Goal: Find specific page/section: Find specific page/section

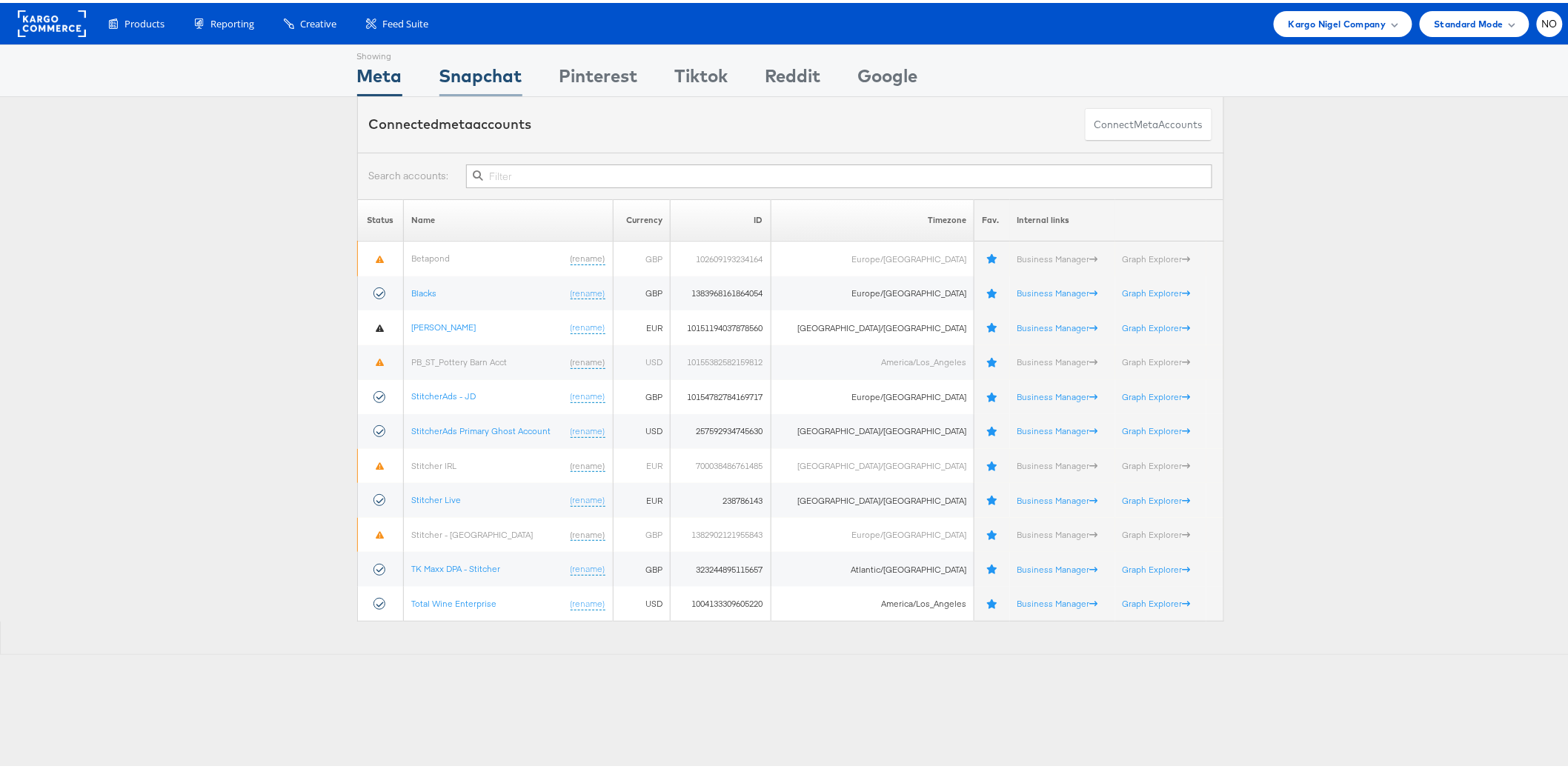
click at [487, 80] on div "Snapchat" at bounding box center [481, 76] width 83 height 34
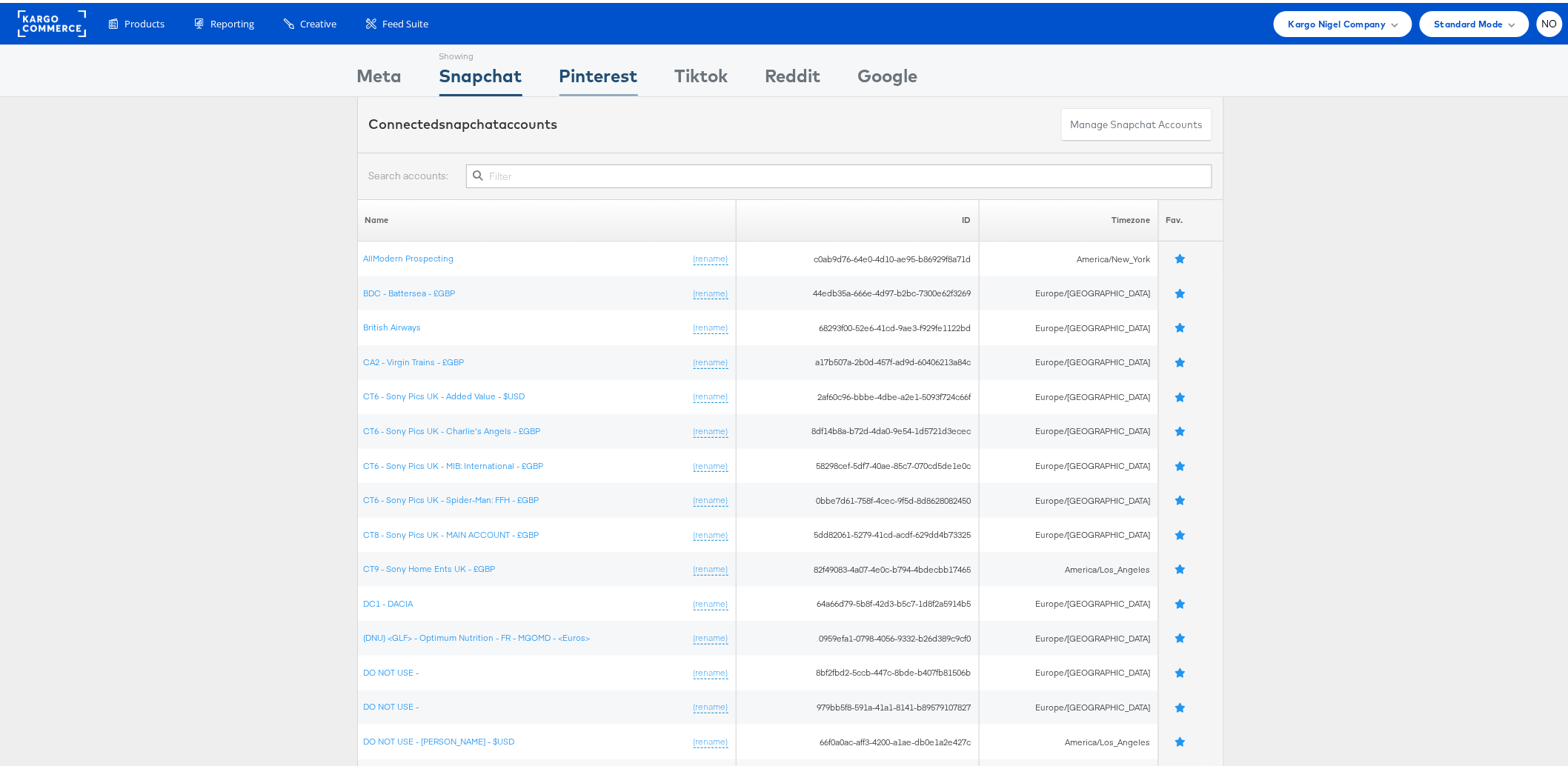
click at [592, 68] on div "Pinterest" at bounding box center [598, 76] width 79 height 34
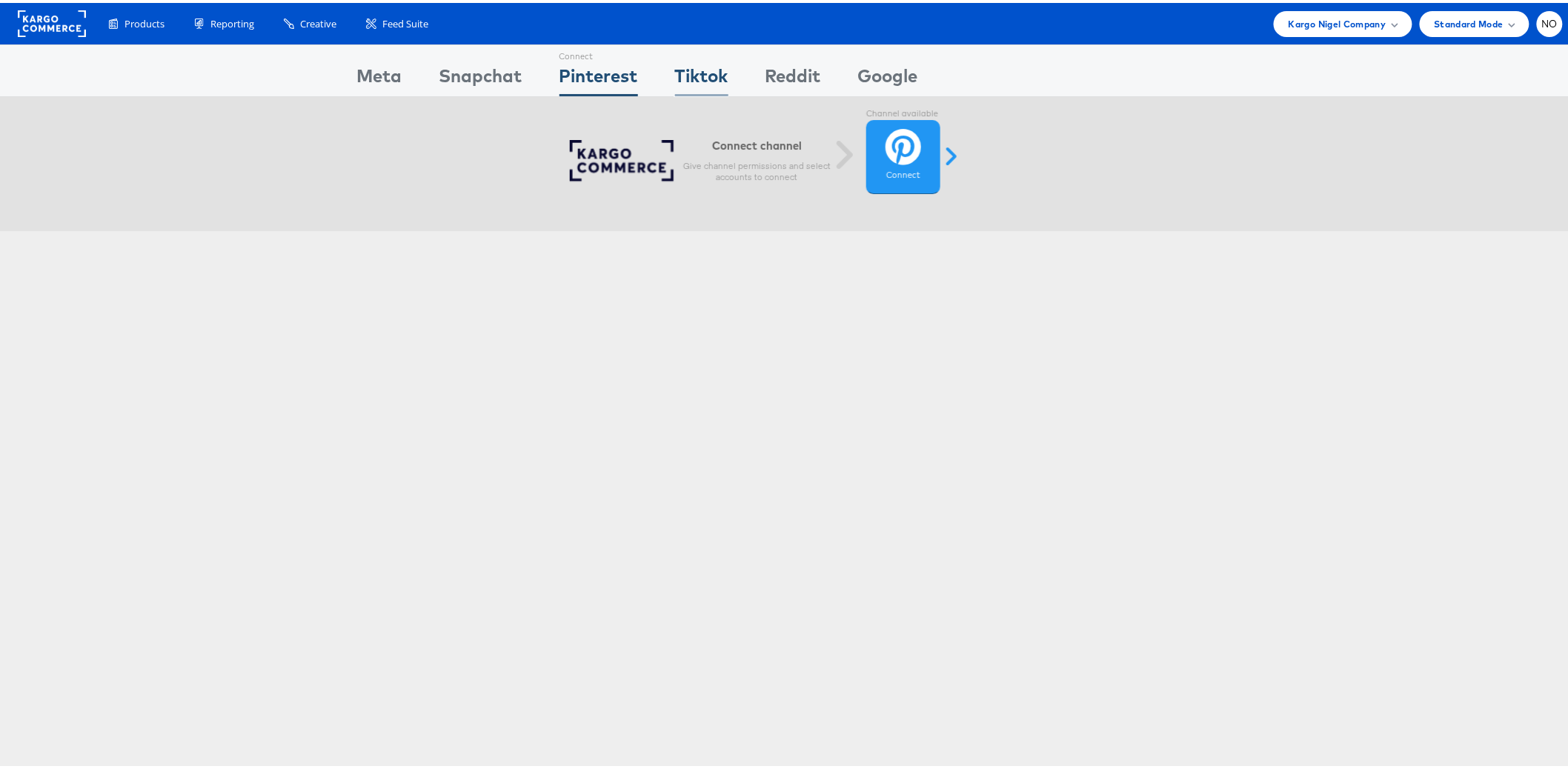
click at [701, 73] on div "Tiktok" at bounding box center [701, 76] width 53 height 34
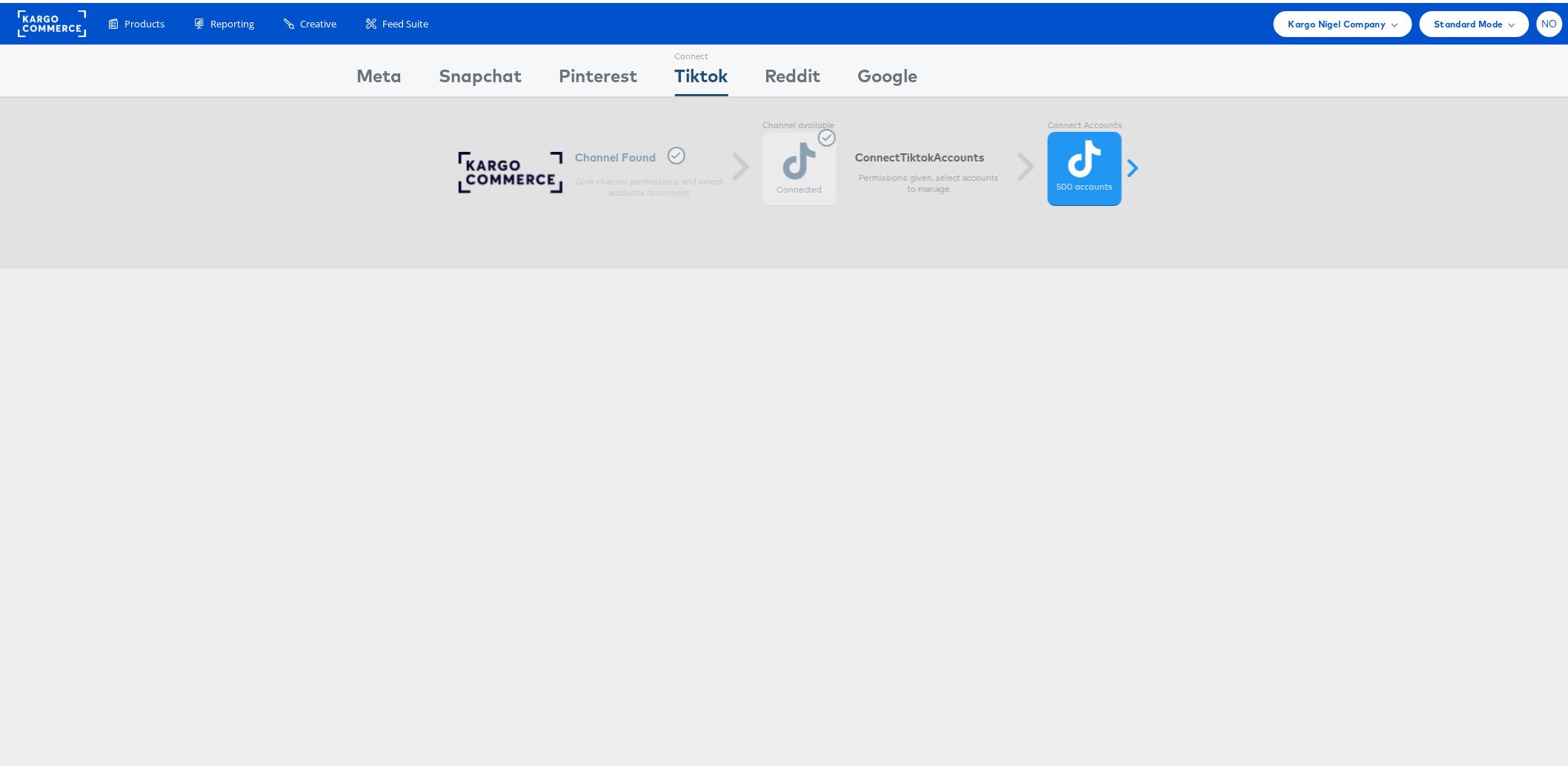
click at [1542, 23] on span "NO" at bounding box center [1550, 21] width 16 height 9
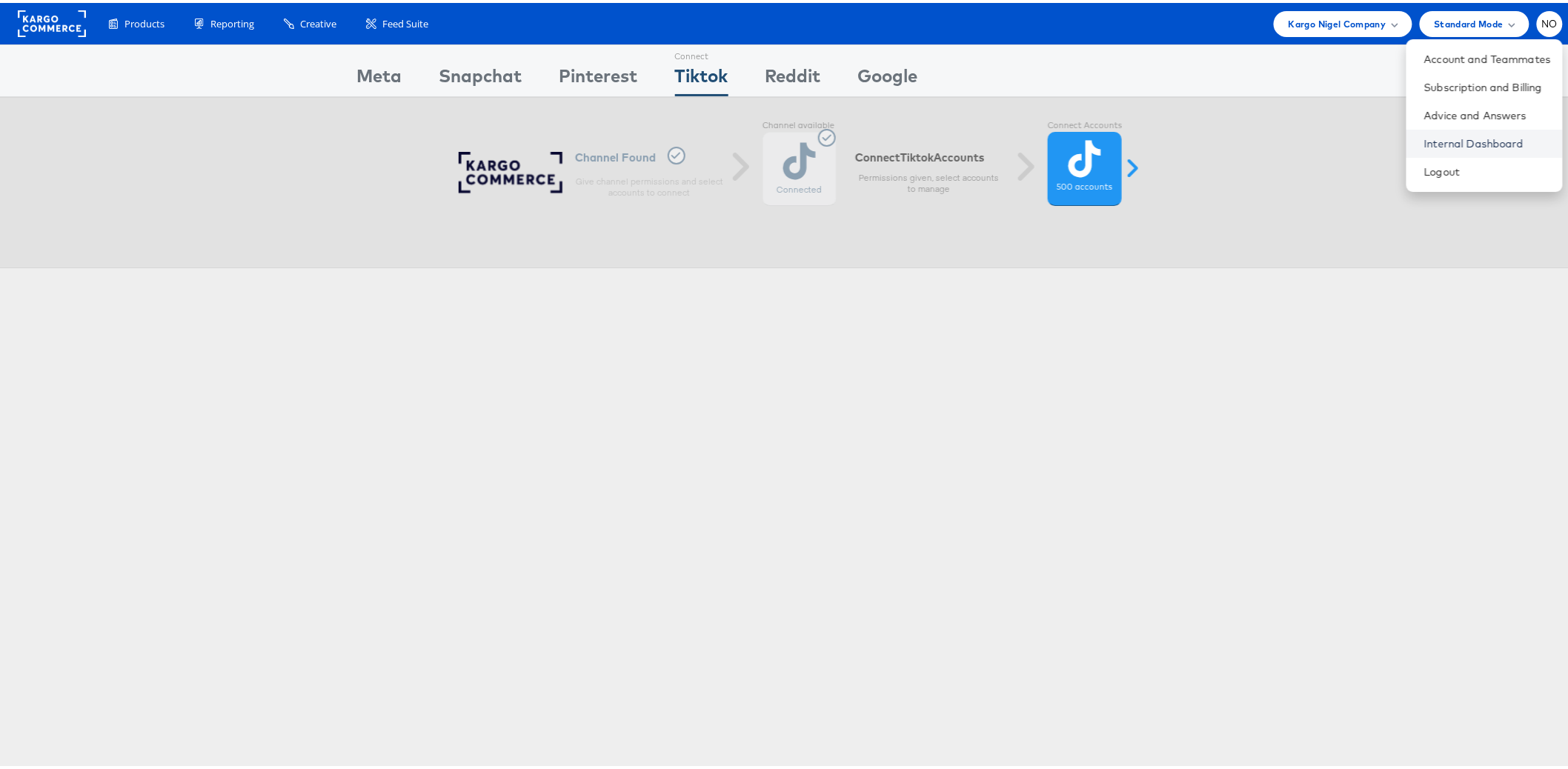
click at [1443, 134] on link "Internal Dashboard" at bounding box center [1488, 140] width 126 height 15
click at [806, 76] on div "Reddit" at bounding box center [793, 76] width 55 height 34
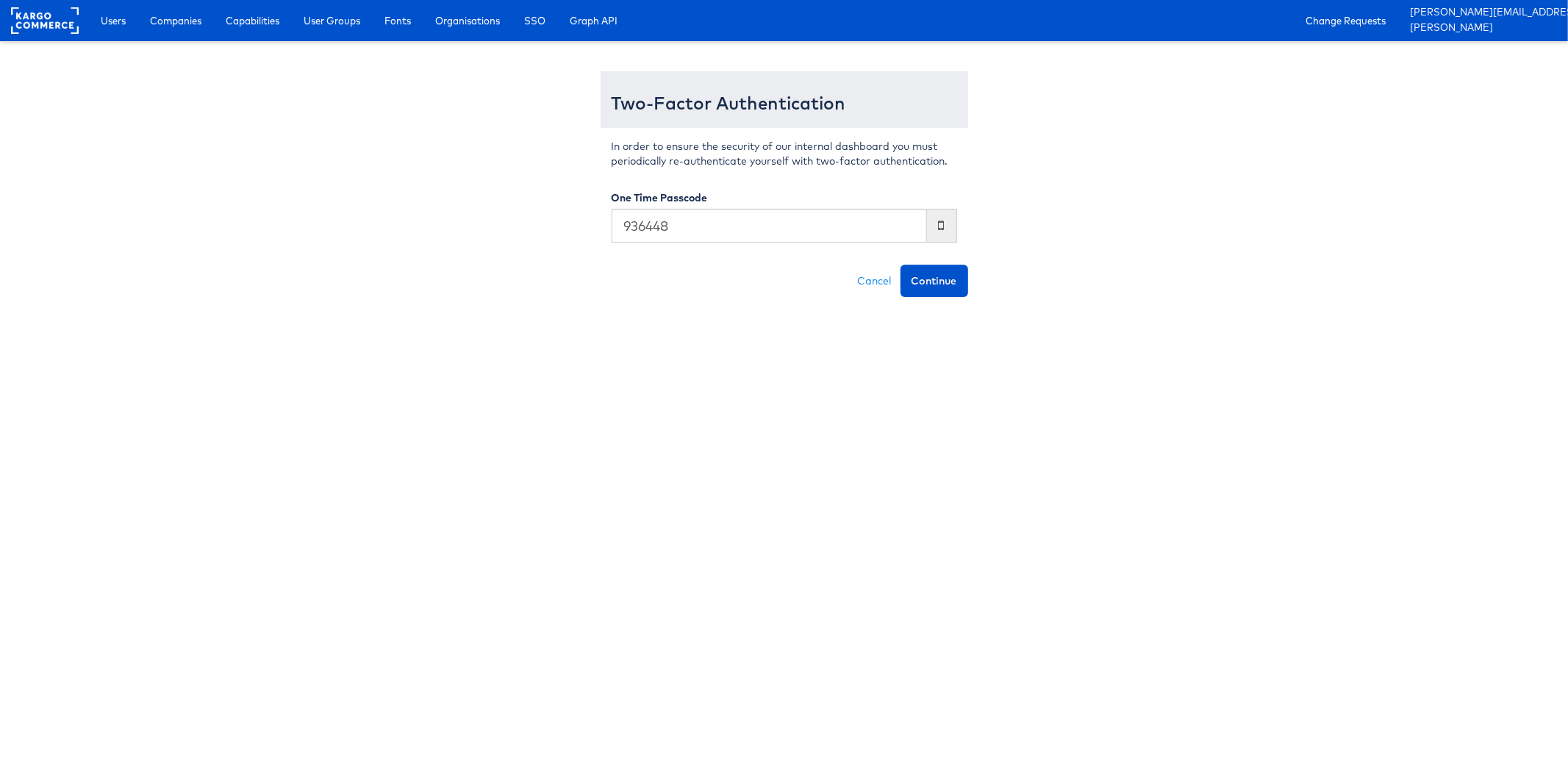
type input "936448"
click at [901, 265] on button "Continue" at bounding box center [934, 281] width 67 height 33
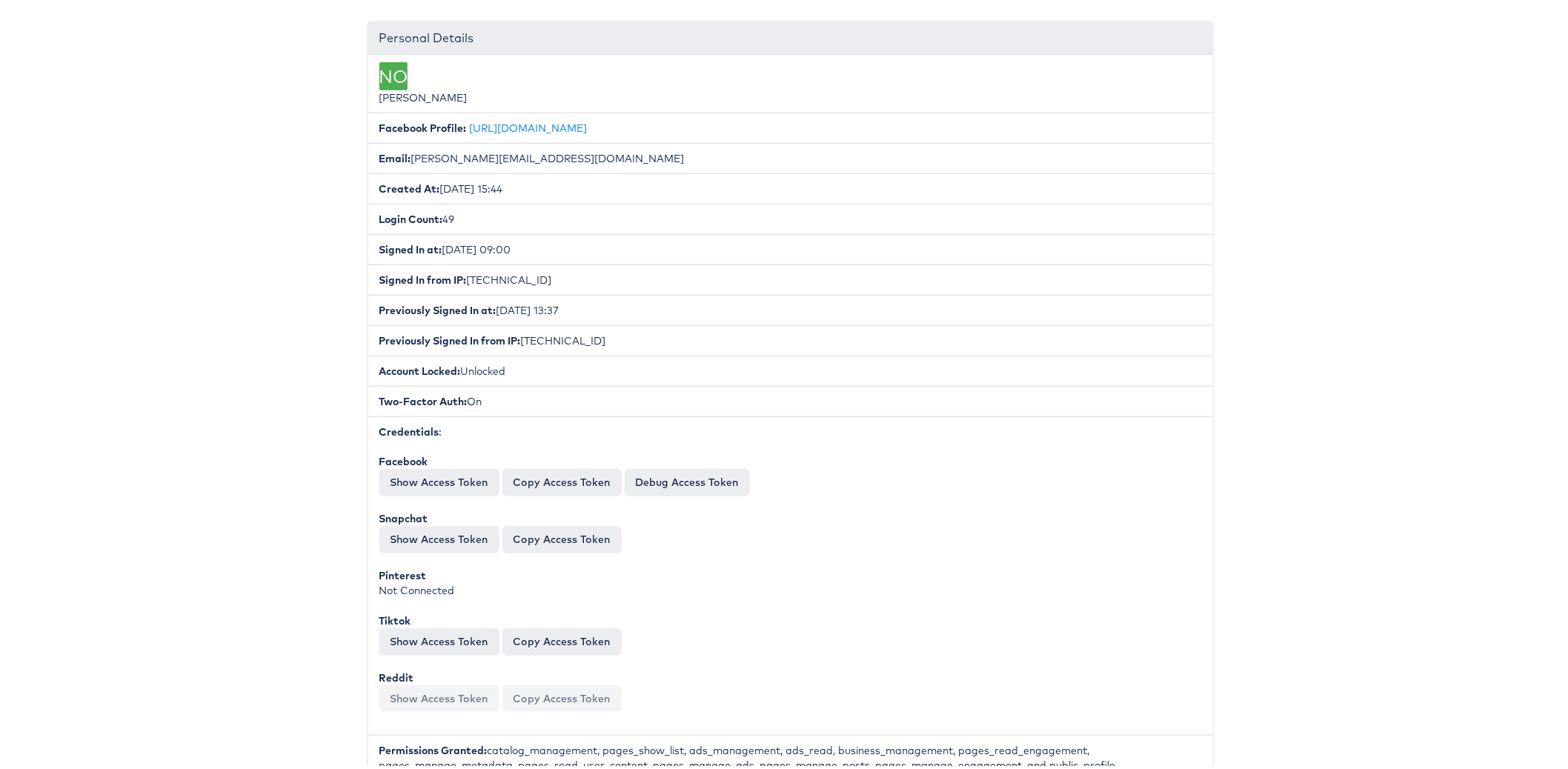
scroll to position [285, 0]
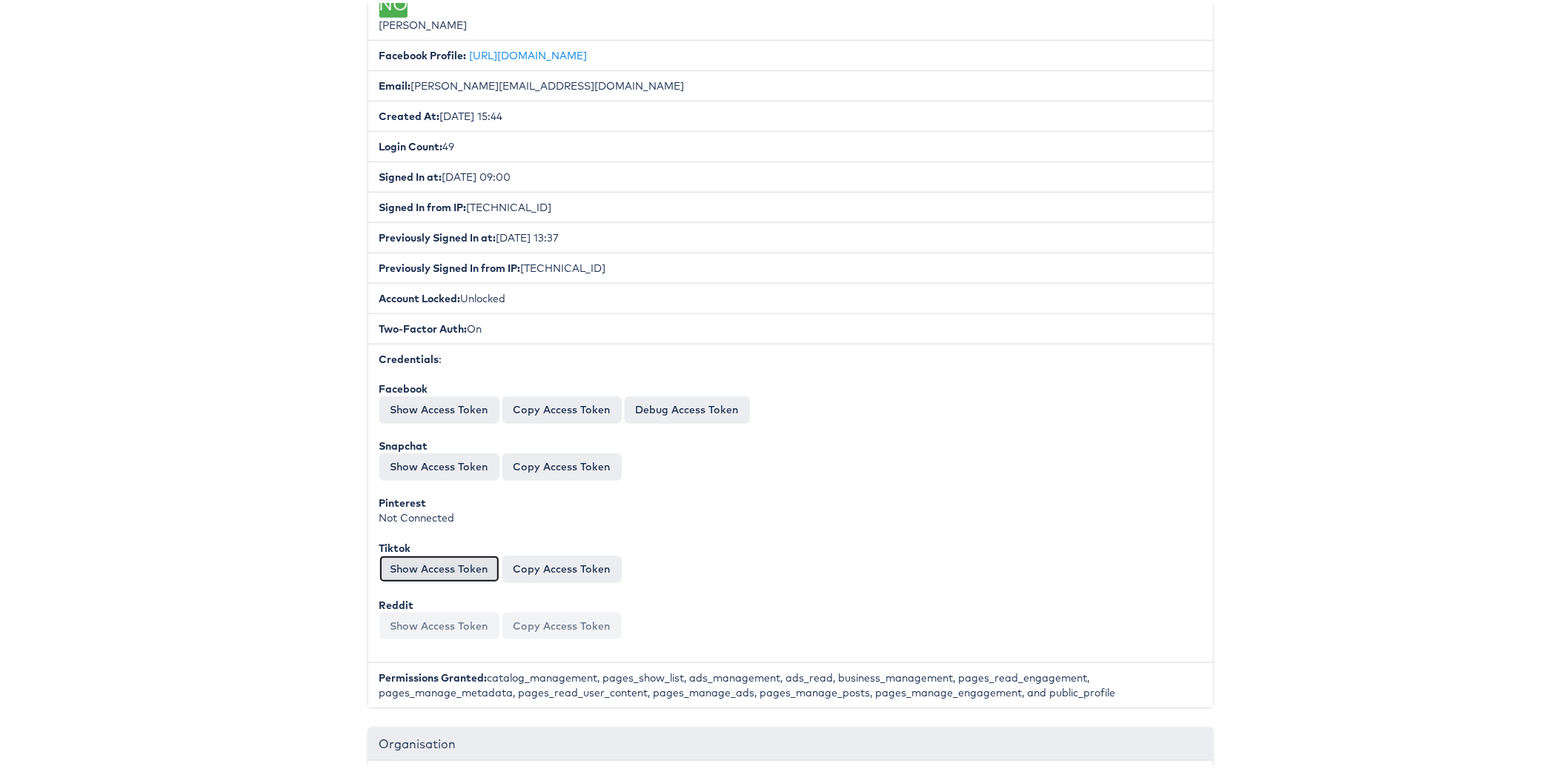
click at [434, 553] on button "Show Access Token" at bounding box center [439, 566] width 120 height 27
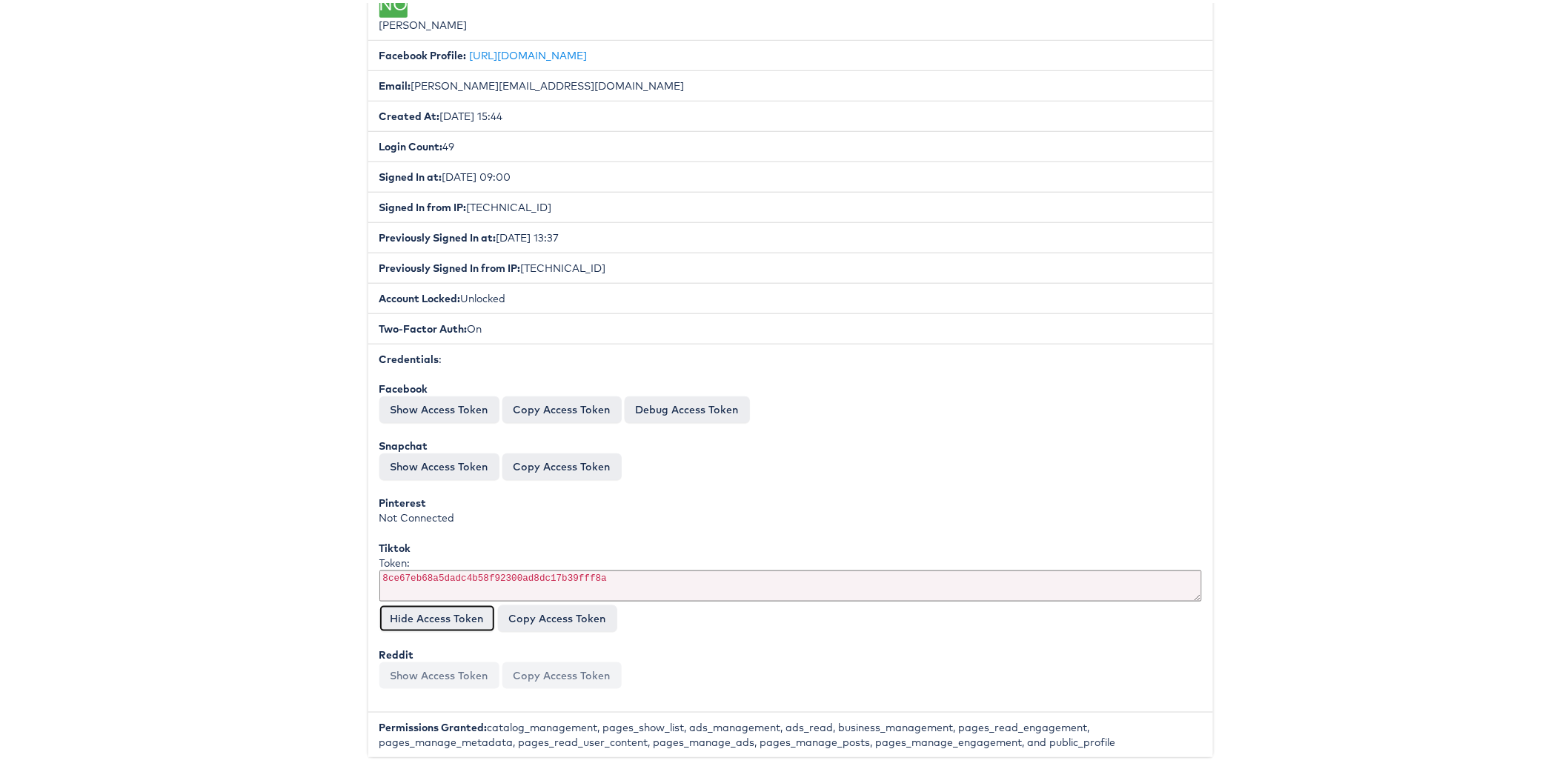
scroll to position [315, 0]
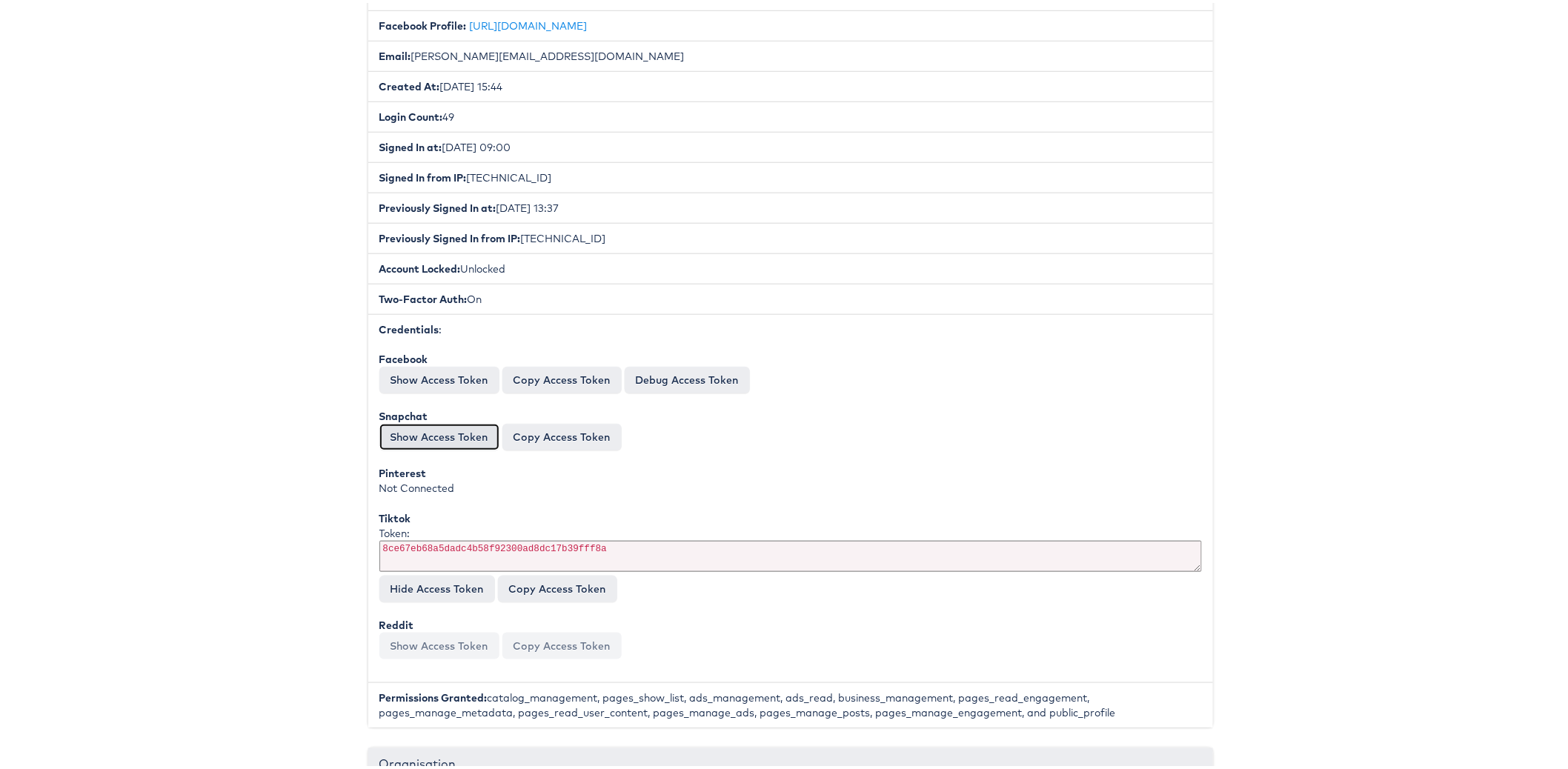
click at [454, 427] on button "Show Access Token" at bounding box center [439, 434] width 120 height 27
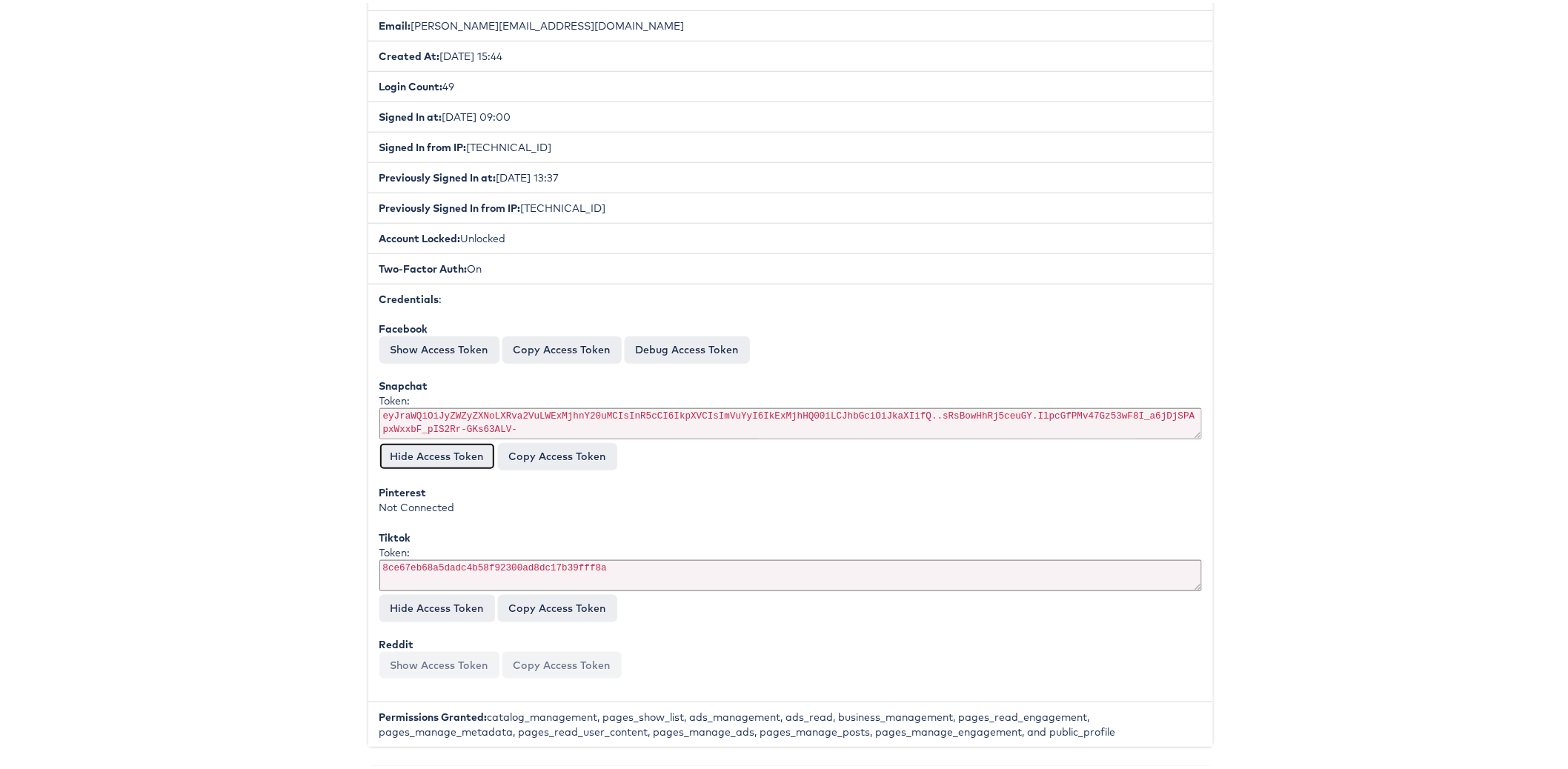
scroll to position [384, 0]
